Goal: Find specific page/section: Find specific page/section

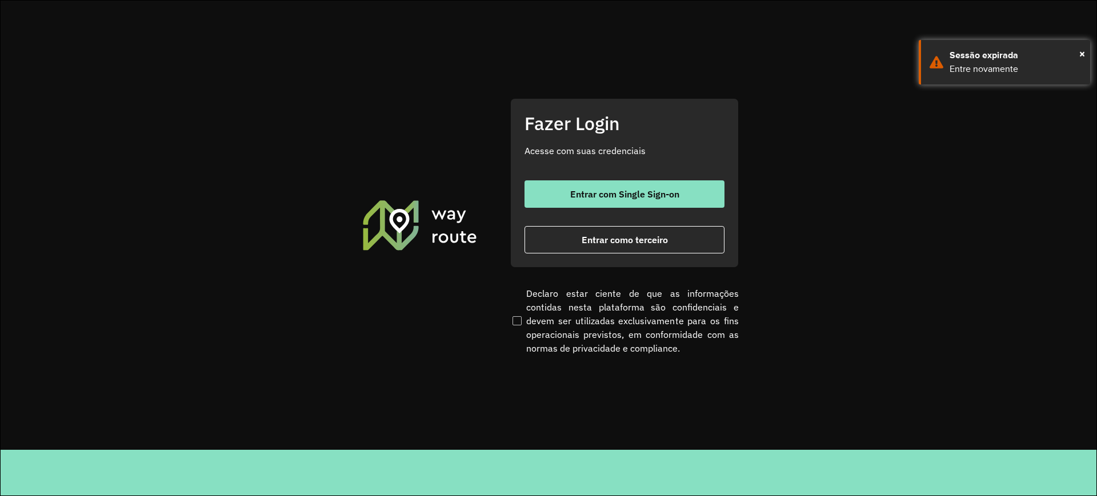
drag, startPoint x: 584, startPoint y: 243, endPoint x: 794, endPoint y: 154, distance: 227.8
click at [588, 241] on span "Entrar como terceiro" at bounding box center [625, 239] width 86 height 9
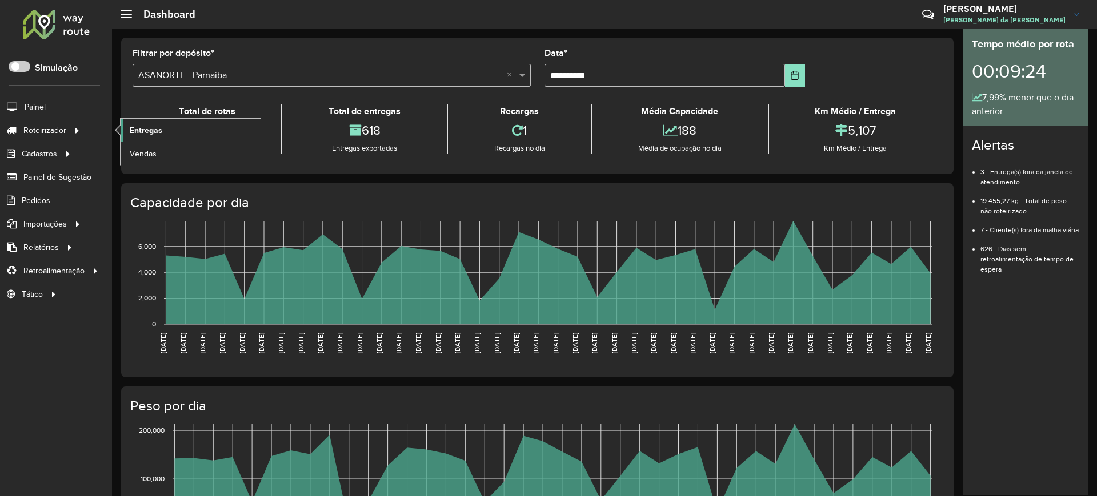
click at [158, 125] on span "Entregas" at bounding box center [146, 131] width 33 height 12
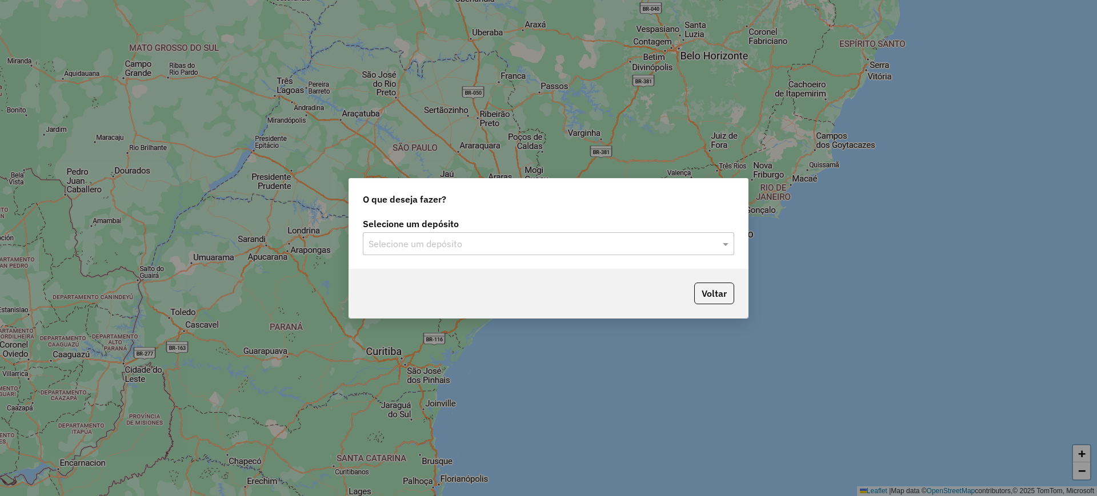
click at [411, 238] on input "text" at bounding box center [536, 245] width 337 height 14
